Goal: Information Seeking & Learning: Find specific fact

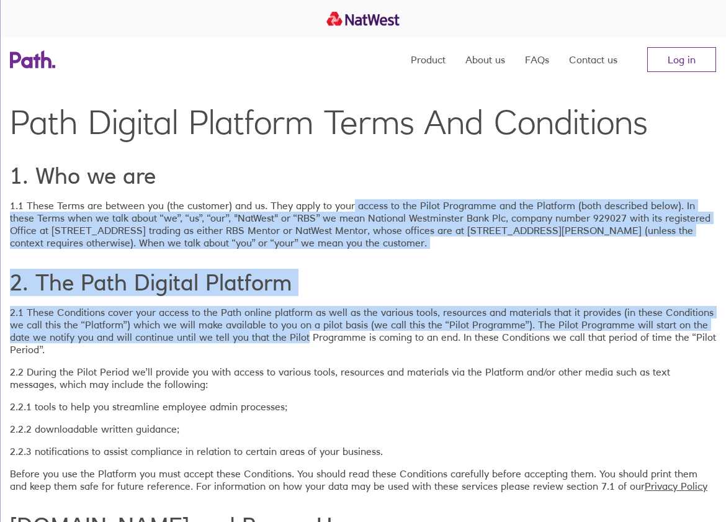
drag, startPoint x: 356, startPoint y: 207, endPoint x: 307, endPoint y: 338, distance: 139.9
click at [307, 338] on p "2.1 These Conditions cover your access to the Path online platform as well as t…" at bounding box center [363, 331] width 707 height 50
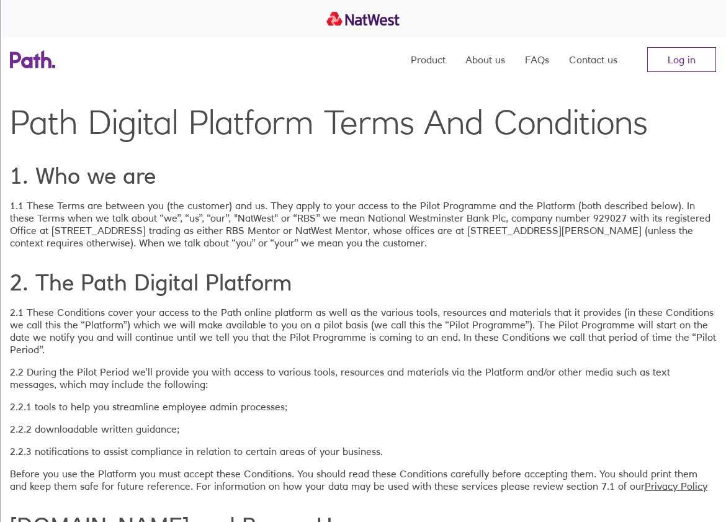
scroll to position [2184, 0]
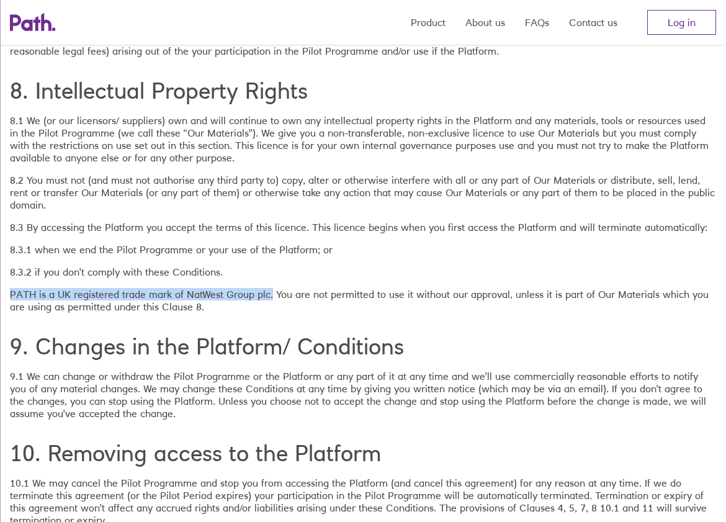
drag, startPoint x: 273, startPoint y: 263, endPoint x: 7, endPoint y: 262, distance: 265.1
copy p "PATH is a UK registered trade mark of NatWest Group plc."
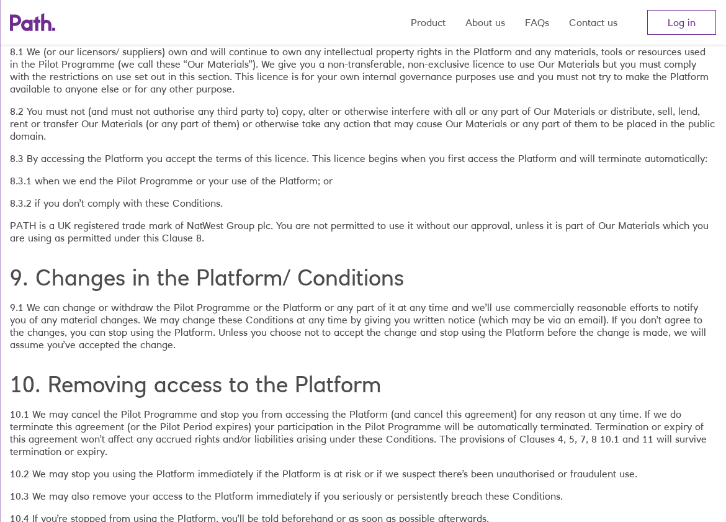
scroll to position [2799, 0]
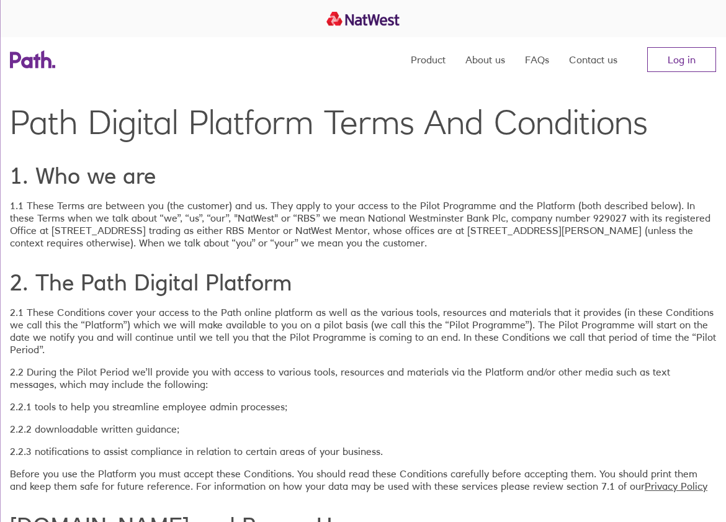
scroll to position [2184, 0]
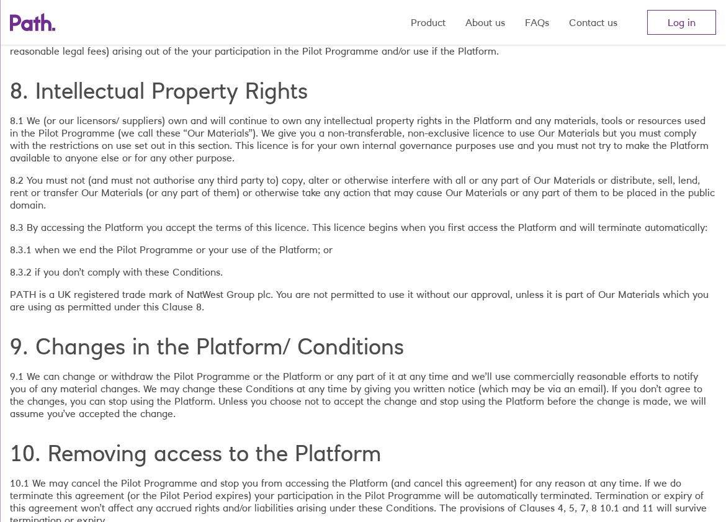
click at [72, 288] on p "PATH is a UK registered trade mark of NatWest Group plc. You are not permitted …" at bounding box center [363, 300] width 707 height 25
drag, startPoint x: 266, startPoint y: 263, endPoint x: 4, endPoint y: 259, distance: 262.7
copy p "PATH is a UK registered trade mark of NatWest Group pl"
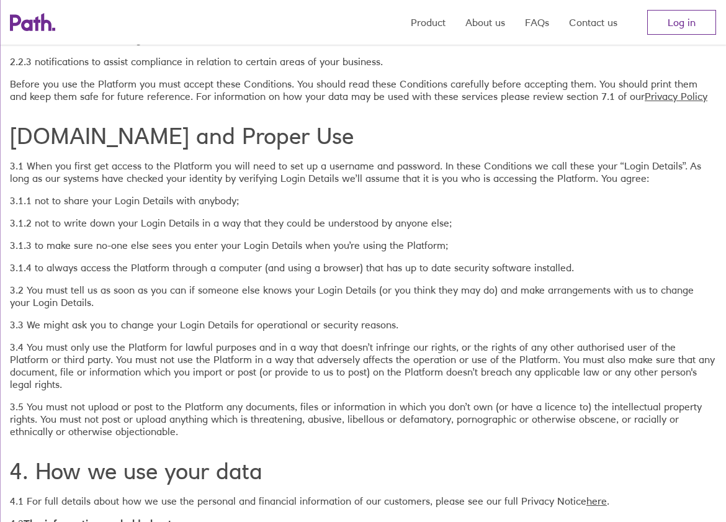
scroll to position [0, 0]
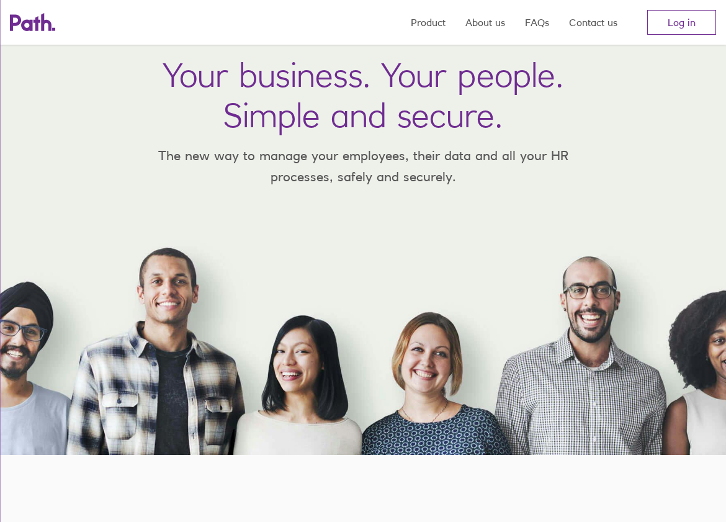
scroll to position [78, 0]
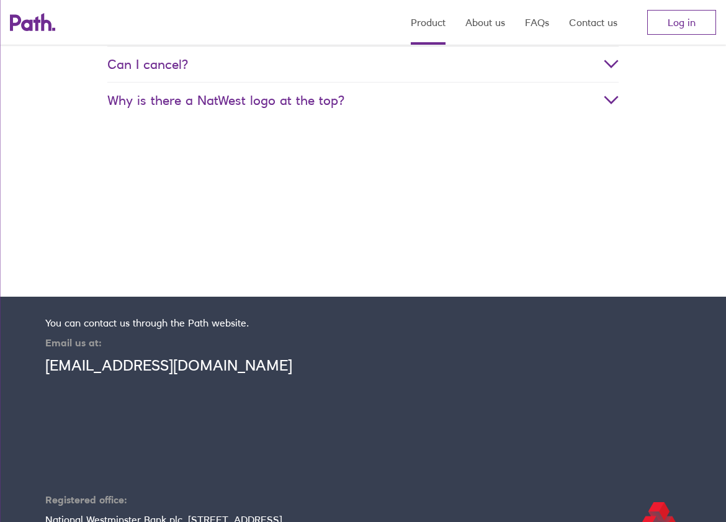
scroll to position [2510, 0]
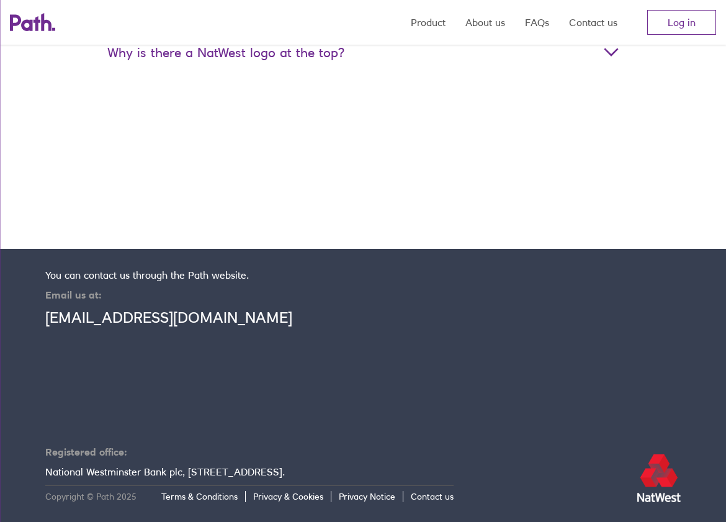
click at [214, 497] on link "Terms & Conditions" at bounding box center [203, 496] width 84 height 11
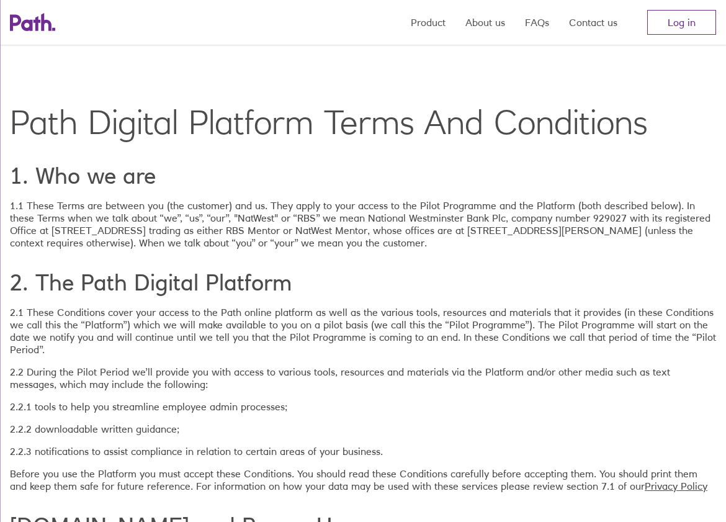
scroll to position [1177, 0]
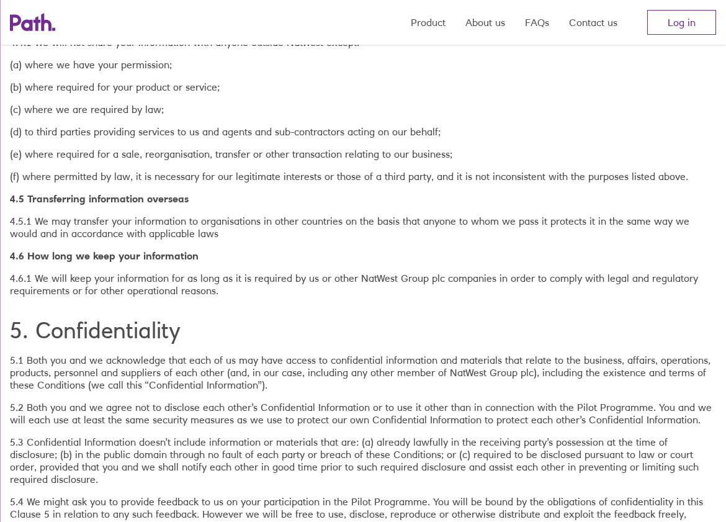
click at [445, 253] on div "Path Digital Platform Terms And Conditions 1. Who we are 1.1 These Terms are be…" at bounding box center [363, 379] width 707 height 2909
drag, startPoint x: 363, startPoint y: 263, endPoint x: 445, endPoint y: 262, distance: 82.0
click at [445, 272] on p "4.6.1 We will keep your information for as long as it is required by us or othe…" at bounding box center [363, 284] width 707 height 25
copy p "NatWest Group plc"
